Goal: Check status: Check status

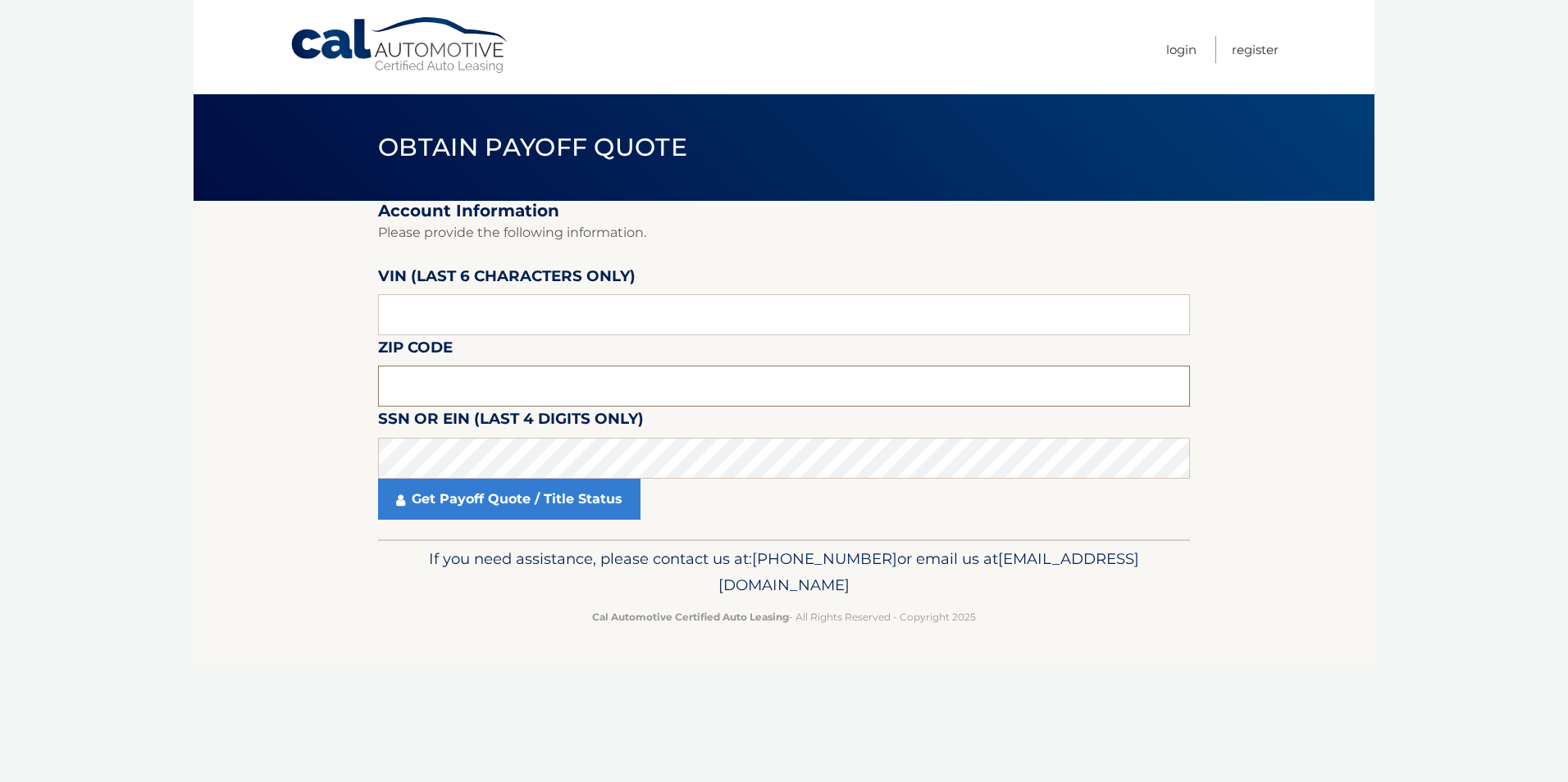
click at [601, 385] on input "text" at bounding box center [784, 386] width 812 height 41
type input "33063"
drag, startPoint x: 304, startPoint y: 717, endPoint x: 350, endPoint y: 596, distance: 129.4
click at [304, 717] on div "Cal Automotive Menu Login Register Obtain Payoff Quote ×" at bounding box center [784, 391] width 1181 height 782
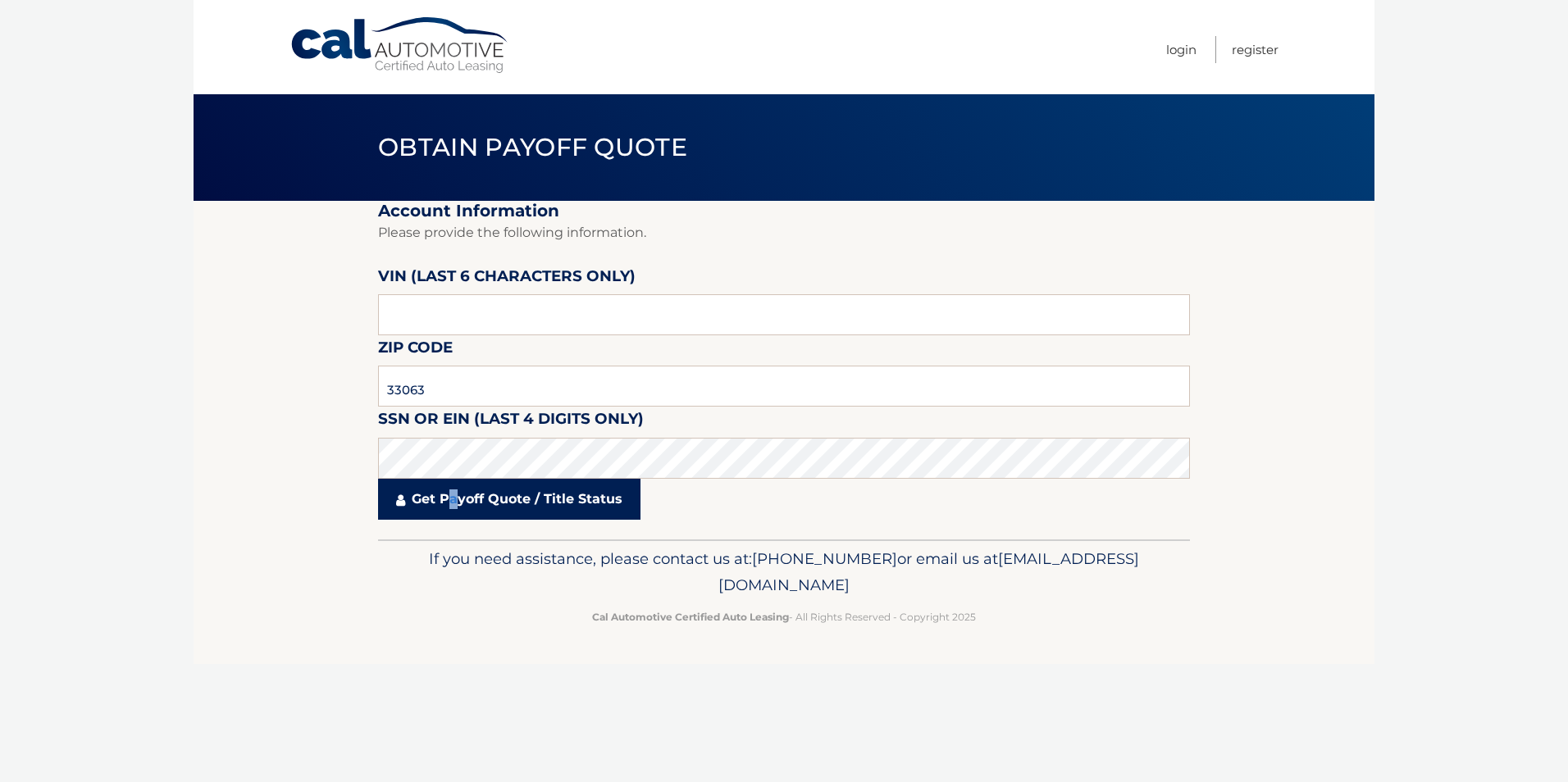
click at [456, 494] on link "Get Payoff Quote / Title Status" at bounding box center [509, 499] width 263 height 41
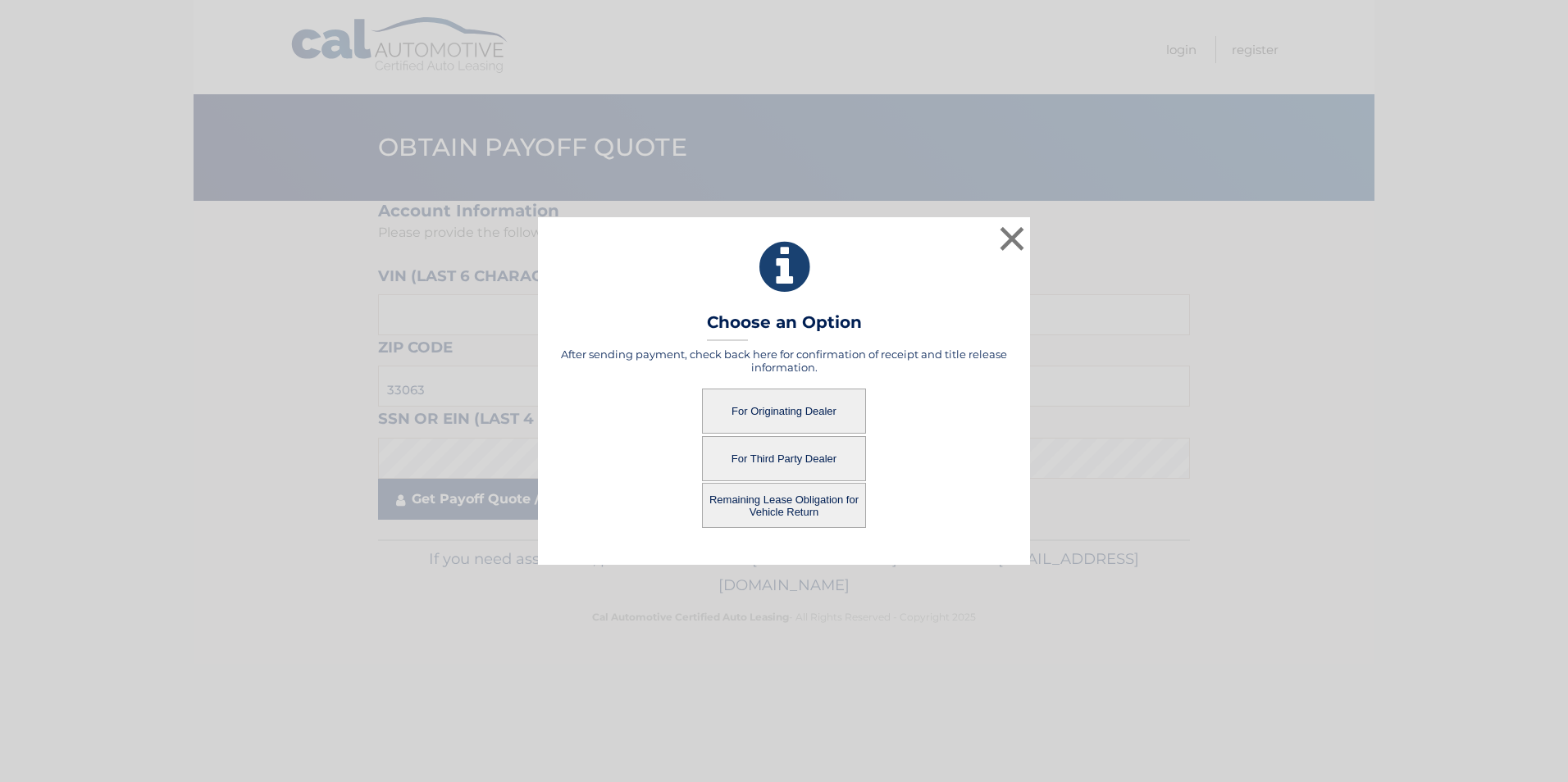
click at [470, 502] on div "× Choose an Option After sending payment, check back here for confirmation of r…" at bounding box center [784, 391] width 1555 height 348
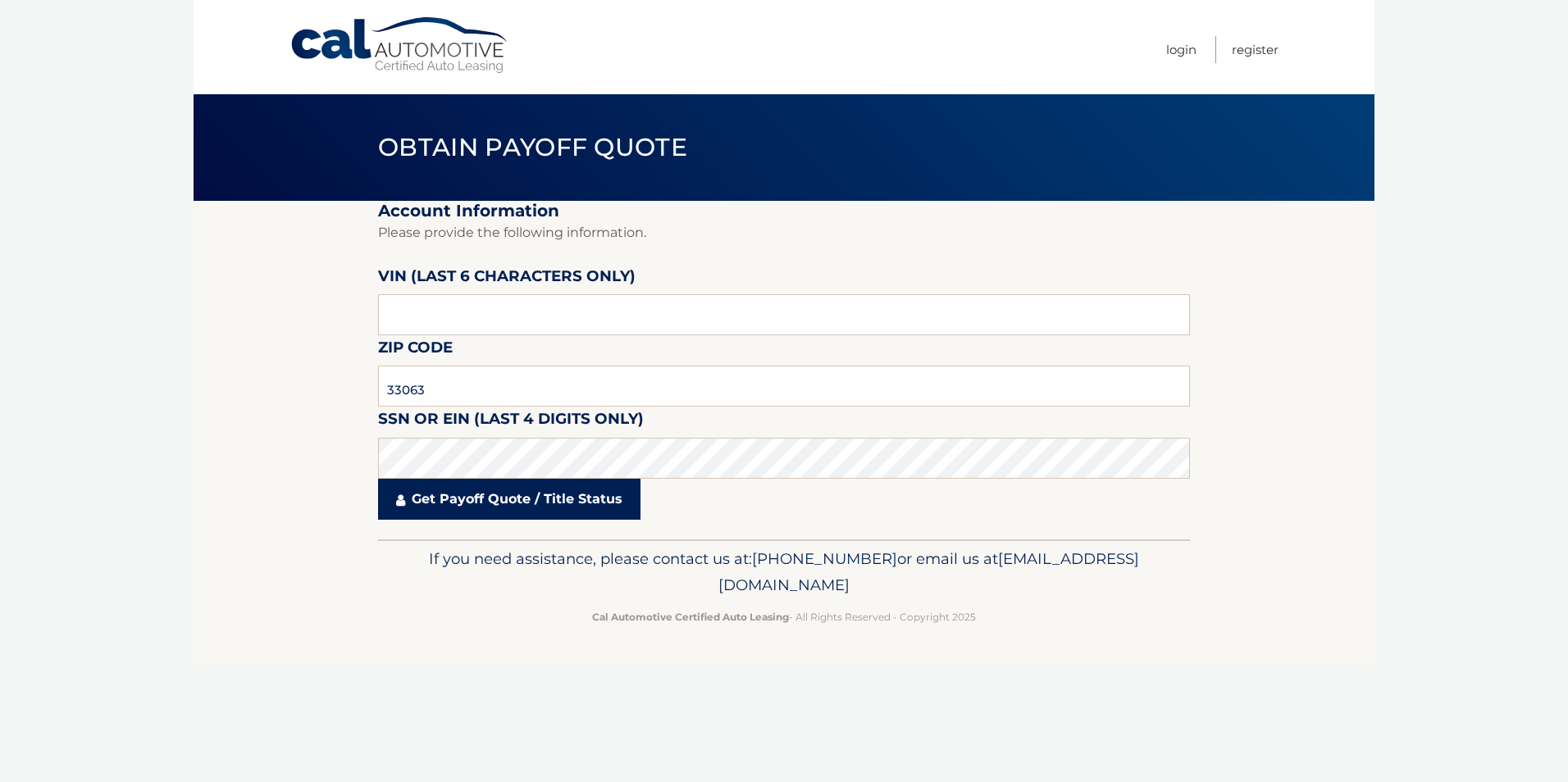
click at [470, 500] on link "Get Payoff Quote / Title Status" at bounding box center [509, 499] width 263 height 41
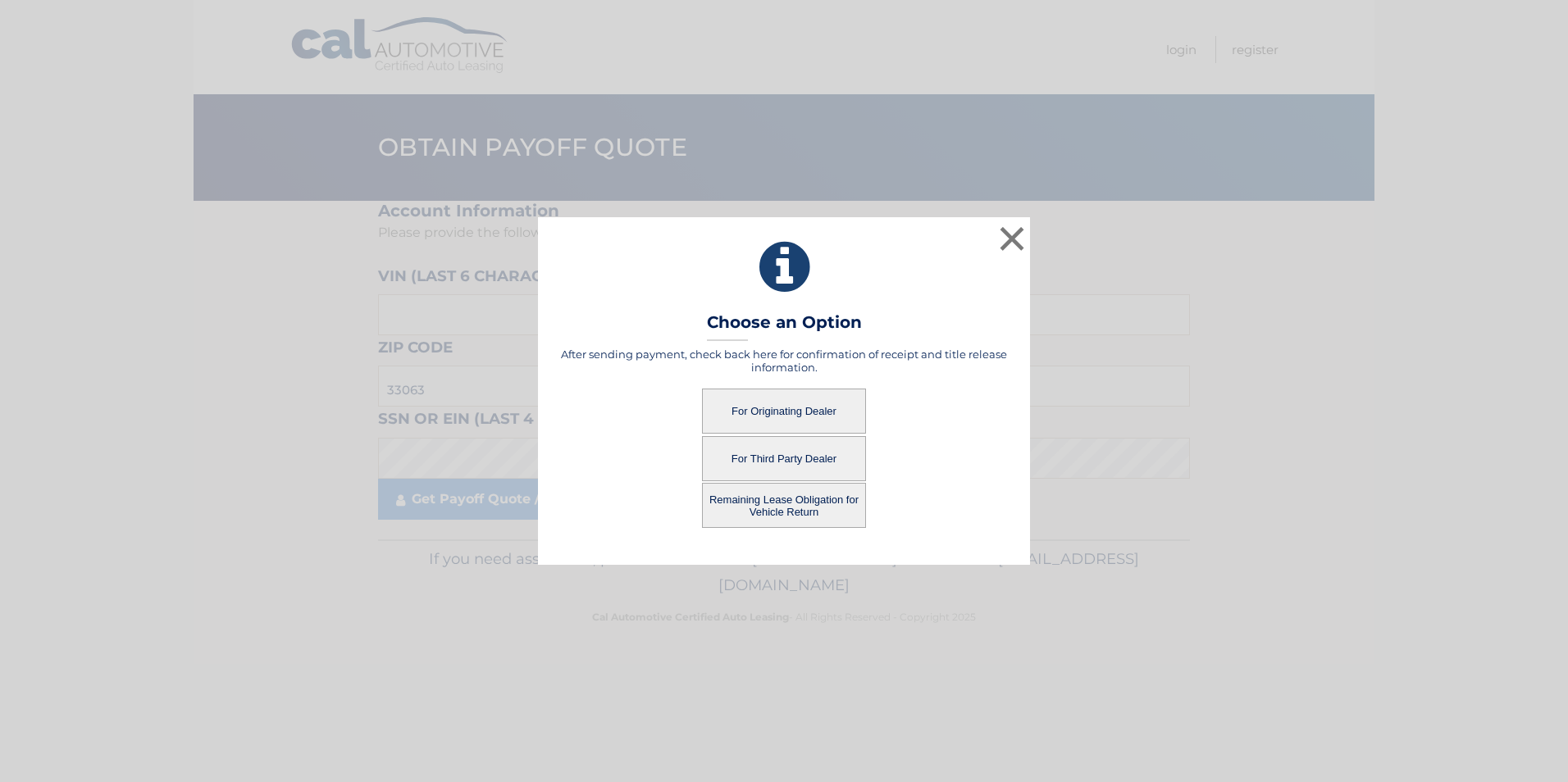
click at [745, 404] on button "For Originating Dealer" at bounding box center [784, 411] width 164 height 45
click at [772, 410] on button "For Originating Dealer" at bounding box center [784, 411] width 164 height 45
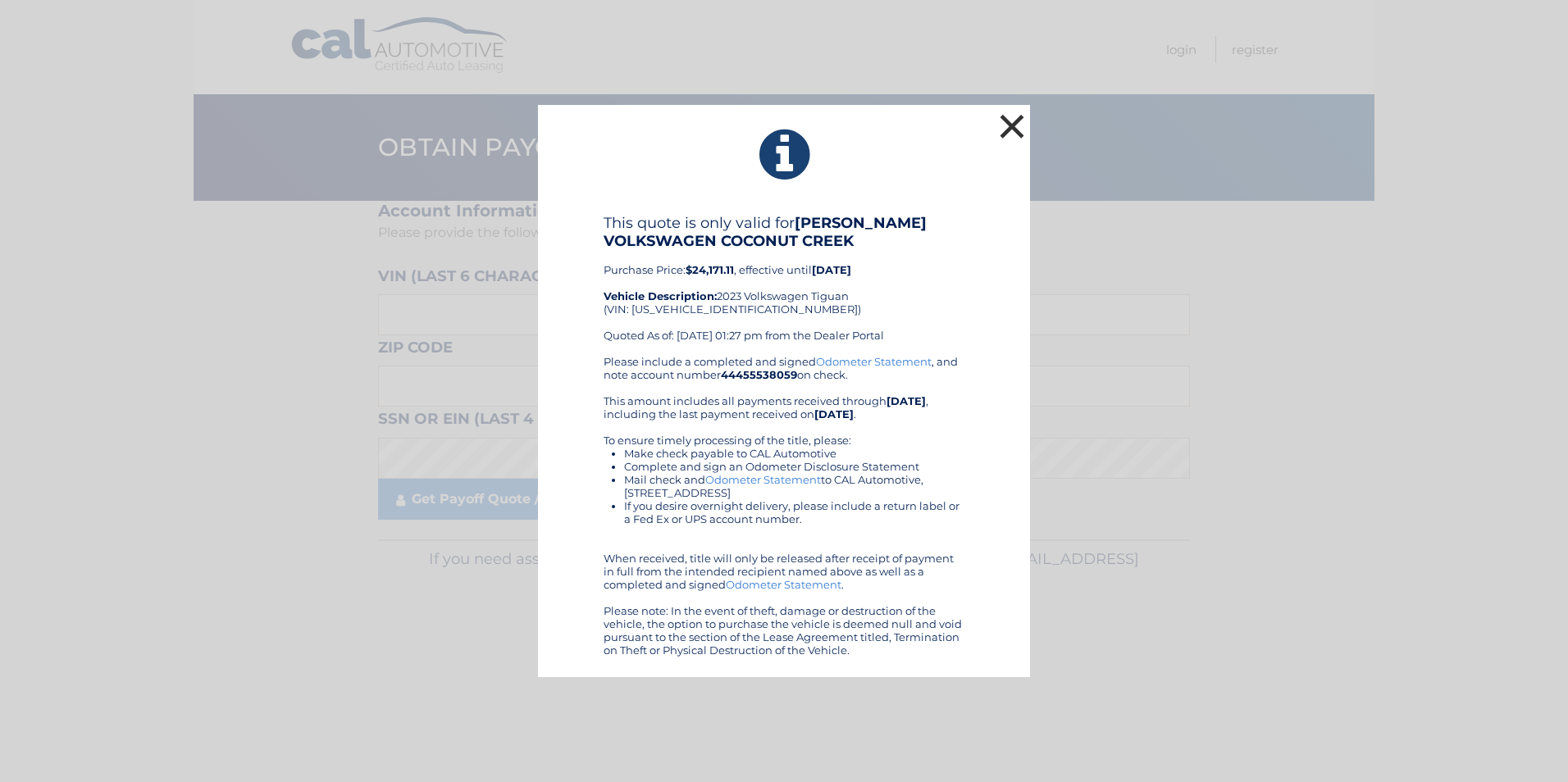
click at [1016, 111] on button "×" at bounding box center [1012, 126] width 32 height 32
